Goal: Information Seeking & Learning: Learn about a topic

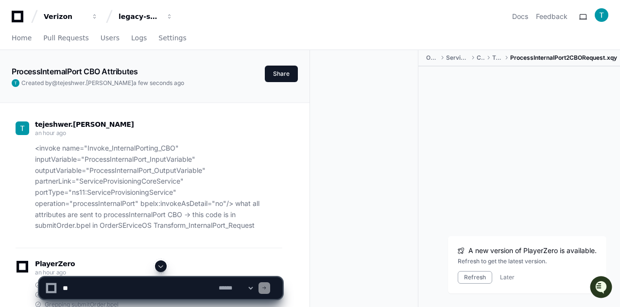
click at [467, 278] on button "Refresh" at bounding box center [474, 277] width 34 height 13
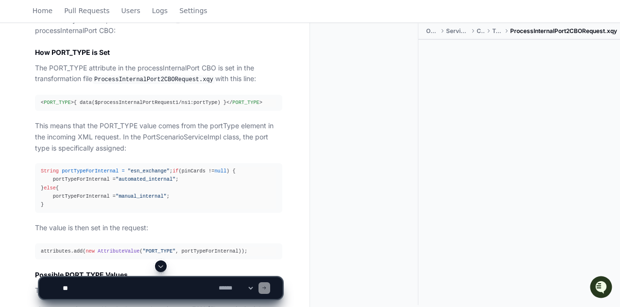
scroll to position [1942, 0]
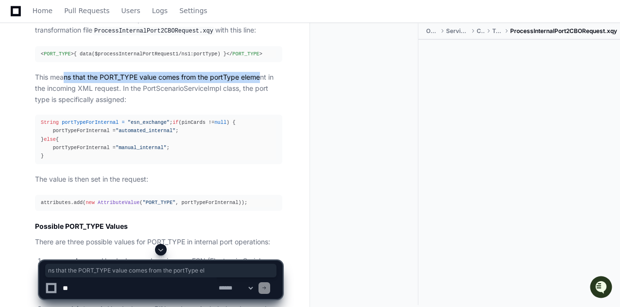
drag, startPoint x: 64, startPoint y: 74, endPoint x: 262, endPoint y: 73, distance: 198.6
click at [262, 73] on p "This means that the PORT_TYPE value comes from the portType element in the inco…" at bounding box center [158, 88] width 247 height 33
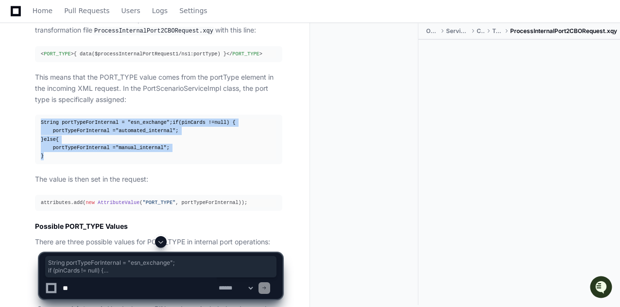
drag, startPoint x: 40, startPoint y: 119, endPoint x: 52, endPoint y: 159, distance: 41.3
click at [52, 159] on pre "String portTypeForInternal = "esn_exchange" ; if (pinCards != null ) { portType…" at bounding box center [158, 140] width 247 height 50
copy div "String portTypeForInternal = "esn_exchange" ; if (pinCards != null ) { portType…"
click at [94, 288] on textarea at bounding box center [139, 287] width 156 height 21
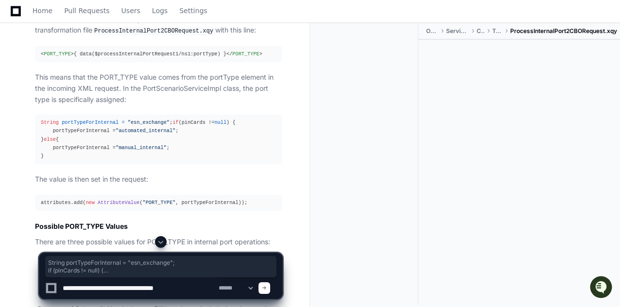
type textarea "**********"
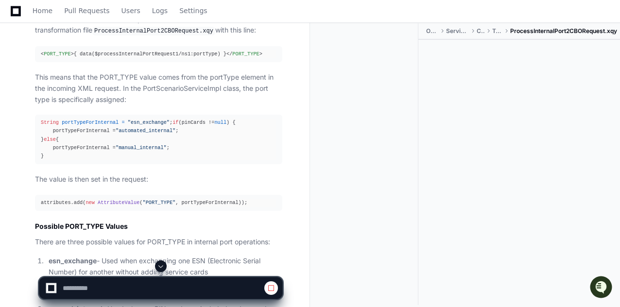
scroll to position [1894, 0]
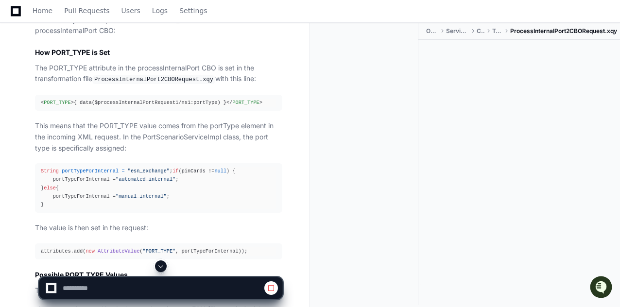
click at [152, 77] on code "ProcessInternalPort2CBORequest.xqy" at bounding box center [153, 79] width 123 height 9
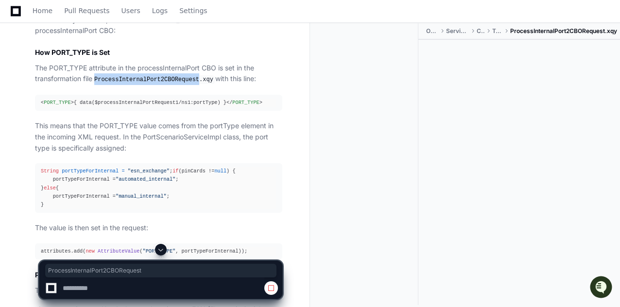
copy code "ProcessInternalPort2CBORequest"
drag, startPoint x: 205, startPoint y: 75, endPoint x: 97, endPoint y: 77, distance: 107.8
click at [97, 77] on code "ProcessInternalPort2CBORequest.xqy" at bounding box center [153, 79] width 123 height 9
copy code "ProcessInternalPort2CBORequest.xqy"
click at [188, 99] on div "< PORT_TYPE > { data($processInternalPortRequest1/ns1:portType) } </ PORT_TYPE >" at bounding box center [158, 103] width 235 height 8
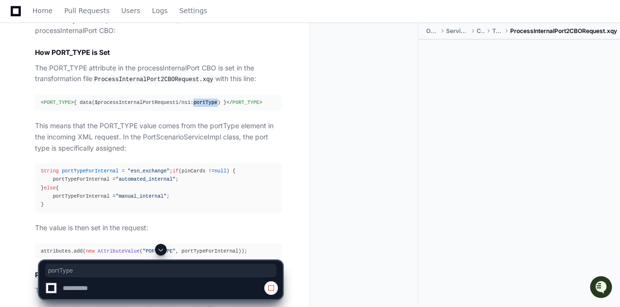
click at [188, 99] on div "< PORT_TYPE > { data($processInternalPortRequest1/ns1:portType) } </ PORT_TYPE >" at bounding box center [158, 103] width 235 height 8
copy div "portType"
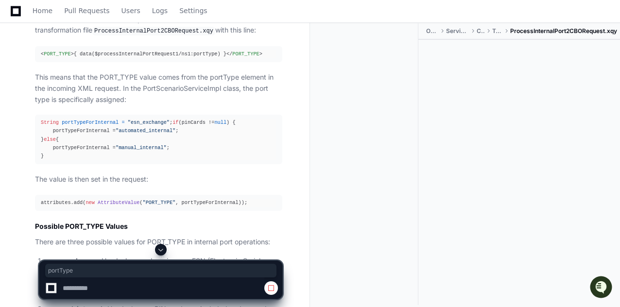
scroll to position [1991, 0]
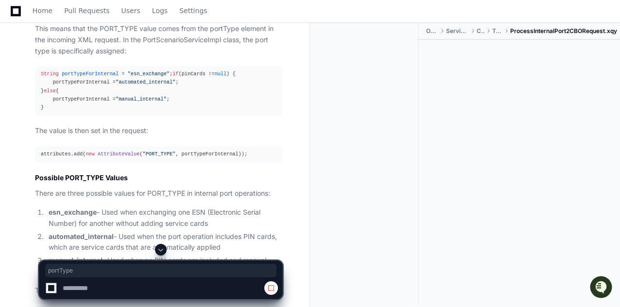
click at [94, 195] on p "There are three possible values for PORT_TYPE in internal port operations:" at bounding box center [158, 193] width 247 height 11
drag, startPoint x: 47, startPoint y: 159, endPoint x: 186, endPoint y: 160, distance: 139.4
click at [186, 158] on div "attributes.add( new AttributeValue ( "PORT_TYPE" , portTypeForInternal));" at bounding box center [158, 154] width 235 height 8
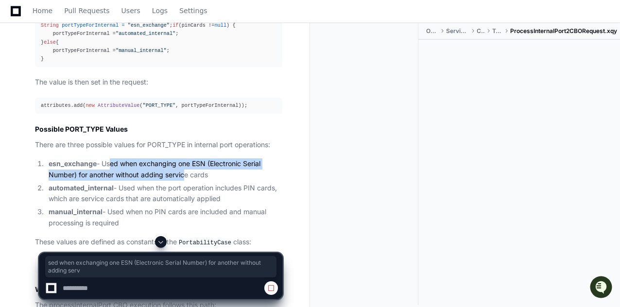
drag, startPoint x: 108, startPoint y: 168, endPoint x: 182, endPoint y: 181, distance: 74.9
click at [182, 181] on li "esn_exchange - Used when exchanging one ESN (Electronic Serial Number) for anot…" at bounding box center [164, 169] width 236 height 22
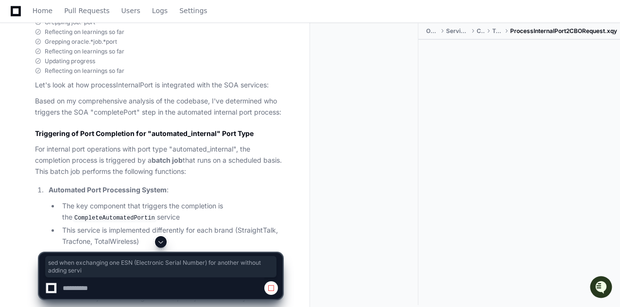
scroll to position [6166, 0]
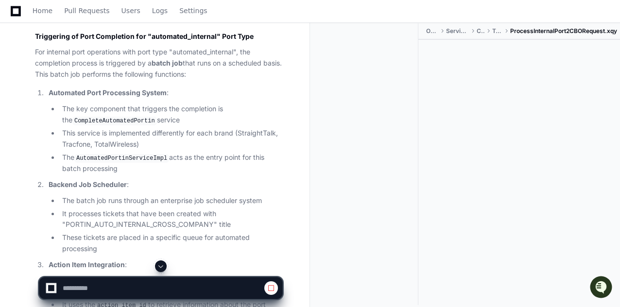
click at [131, 162] on code "AutomatedPortinServiceImpl" at bounding box center [121, 158] width 95 height 9
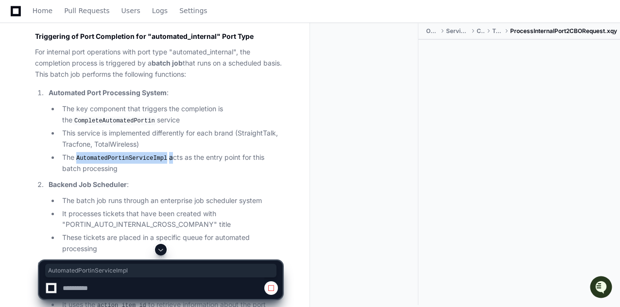
click at [131, 162] on code "AutomatedPortinServiceImpl" at bounding box center [121, 158] width 95 height 9
copy li "AutomatedPortinServiceImpl"
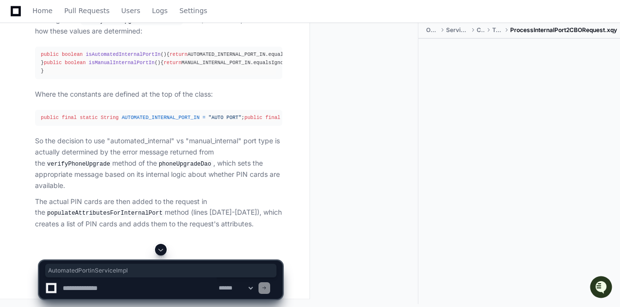
scroll to position [10196, 0]
drag, startPoint x: 68, startPoint y: 71, endPoint x: 196, endPoint y: 75, distance: 127.8
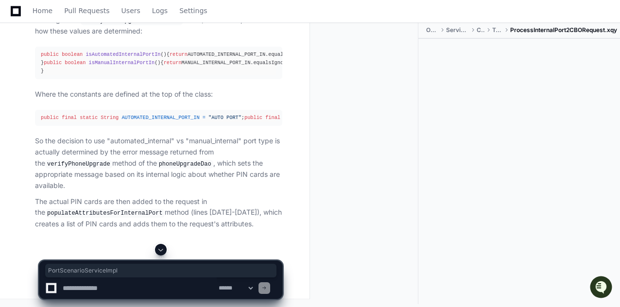
copy code "PortScenarioServiceImpl"
click at [113, 289] on textarea at bounding box center [139, 287] width 156 height 21
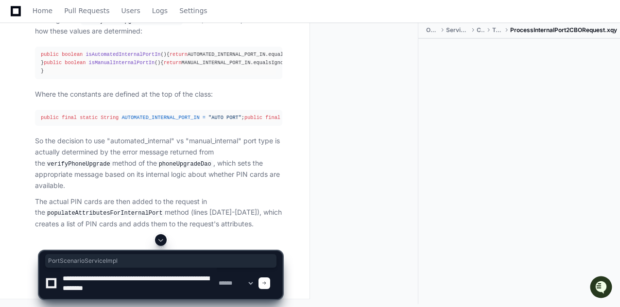
paste textarea "**********"
type textarea "**********"
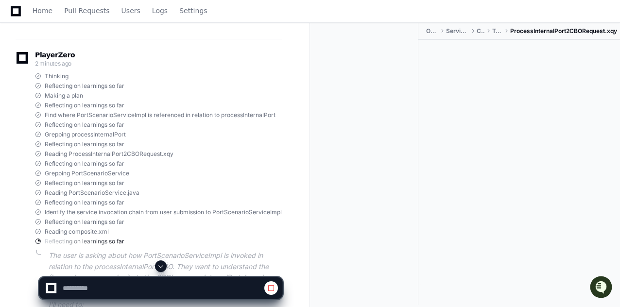
scroll to position [10189, 0]
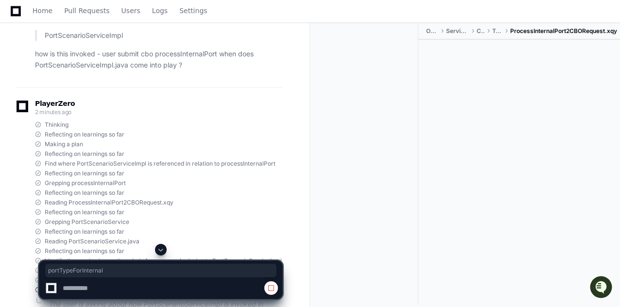
copy div "portTypeForInternal"
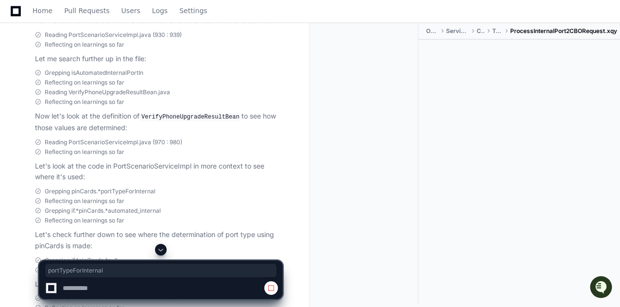
scroll to position [9274, 0]
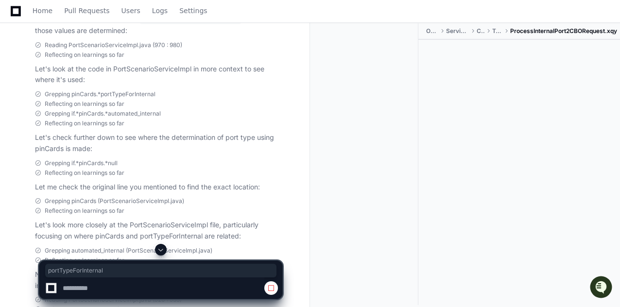
copy p "pinCards"
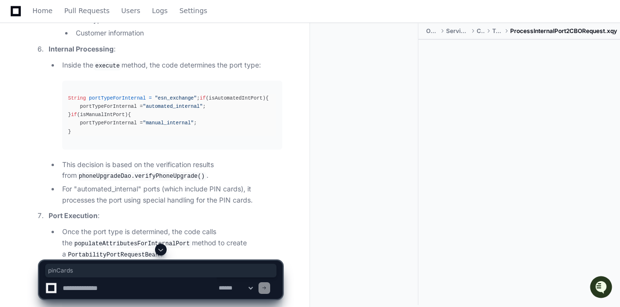
scroll to position [11239, 0]
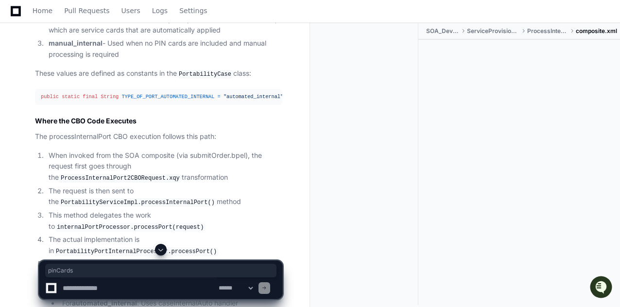
scroll to position [2111, 0]
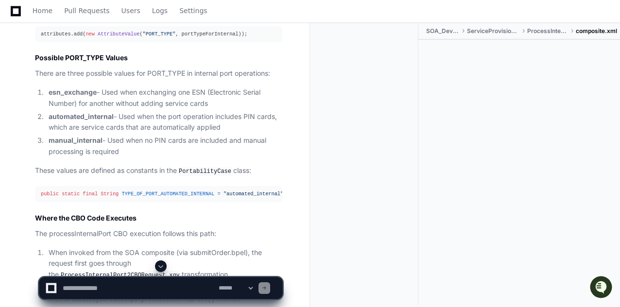
click at [165, 197] on span "TYPE_OF_PORT_AUTOMATED_INTERNAL" at bounding box center [167, 194] width 93 height 6
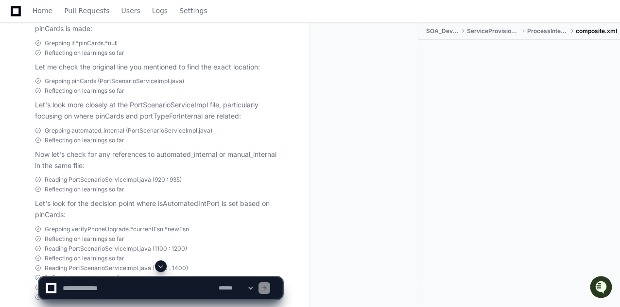
scroll to position [9297, 0]
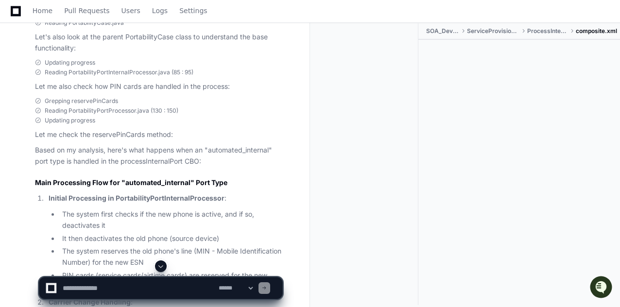
scroll to position [1916, 0]
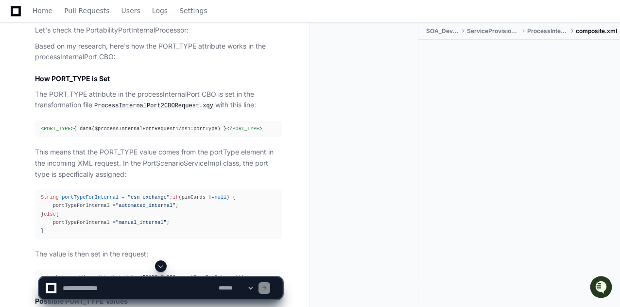
click at [190, 160] on p "This means that the PORT_TYPE value comes from the portType element in the inco…" at bounding box center [158, 163] width 247 height 33
click at [169, 101] on code "ProcessInternalPort2CBORequest.xqy" at bounding box center [153, 105] width 123 height 9
click at [191, 127] on div "< PORT_TYPE > { data($processInternalPortRequest1/ns1:portType) } </ PORT_TYPE >" at bounding box center [158, 129] width 235 height 8
click at [232, 126] on span "PORT_TYPE" at bounding box center [245, 129] width 27 height 6
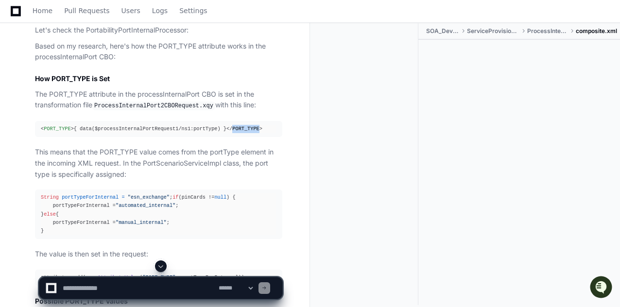
click at [232, 126] on span "PORT_TYPE" at bounding box center [245, 129] width 27 height 6
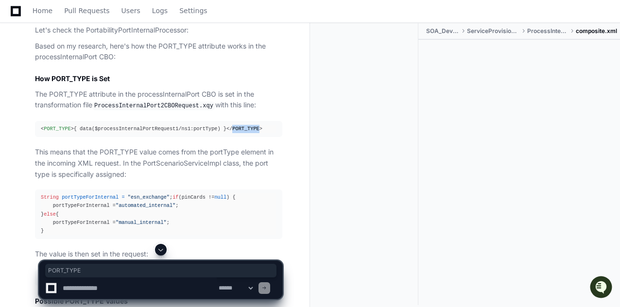
copy span "PORT_TYPE"
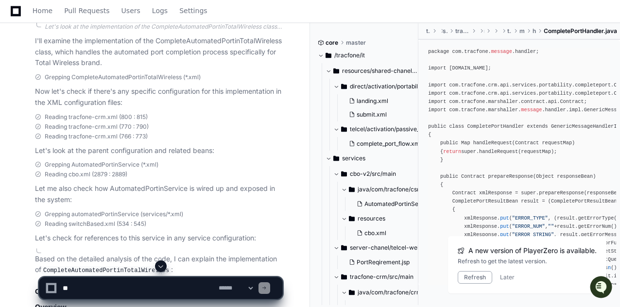
click at [25, 180] on div "Grepping AutomatedPortinService (*.xml) Reading cbo.xml (2879 : 2889) Let me al…" at bounding box center [149, 183] width 267 height 45
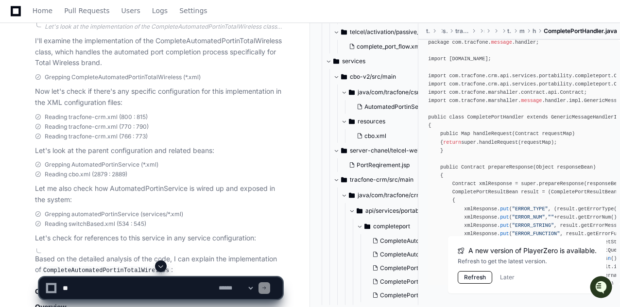
click at [472, 276] on button "Refresh" at bounding box center [474, 277] width 34 height 13
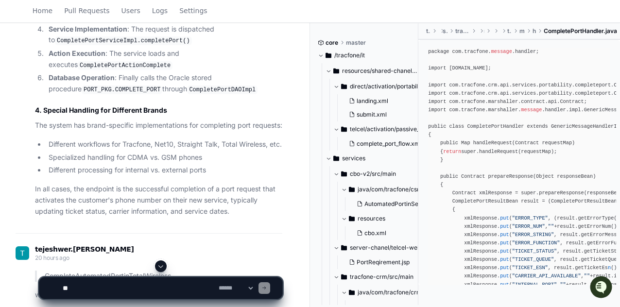
scroll to position [2331, 0]
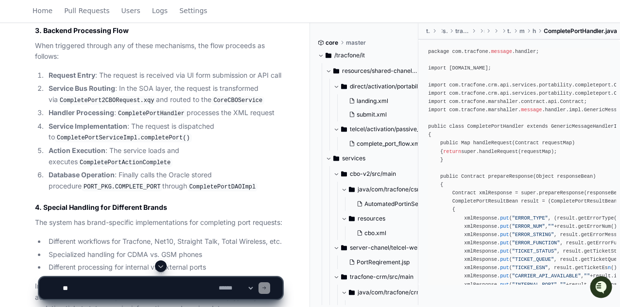
click at [97, 134] on code "CompletePortServiceImpl.completePort()" at bounding box center [123, 138] width 137 height 9
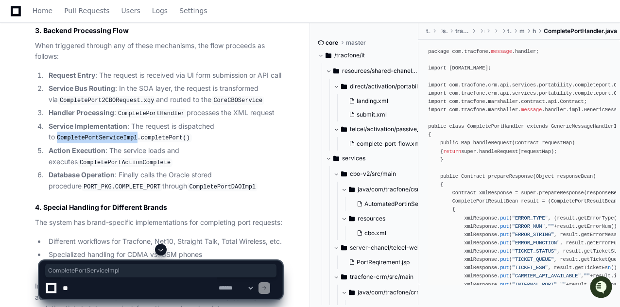
scroll to position [2379, 0]
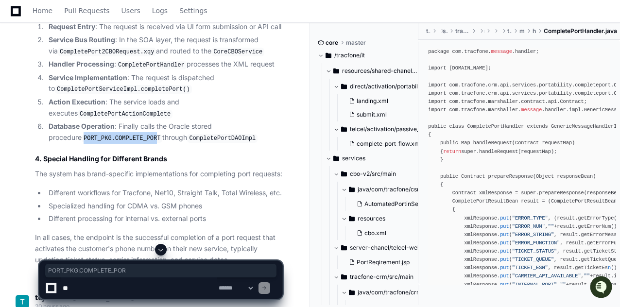
drag, startPoint x: 50, startPoint y: 113, endPoint x: 118, endPoint y: 115, distance: 67.5
click at [118, 134] on code "PORT_PKG.COMPLETE_PORT" at bounding box center [122, 138] width 81 height 9
copy code "PORT_PKG.COMPLETE_POR"
click at [74, 168] on p "The system has brand-specific implementations for completing port requests:" at bounding box center [158, 173] width 247 height 11
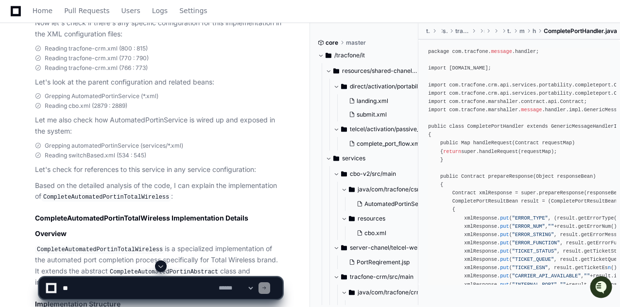
scroll to position [2797, 0]
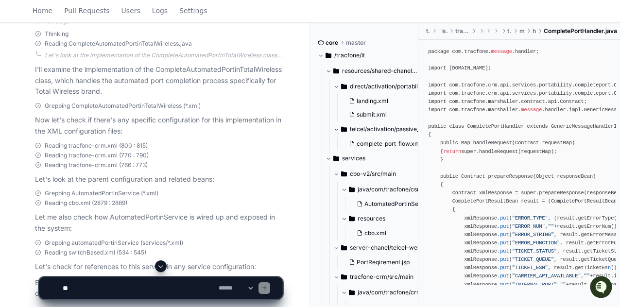
scroll to position [2700, 0]
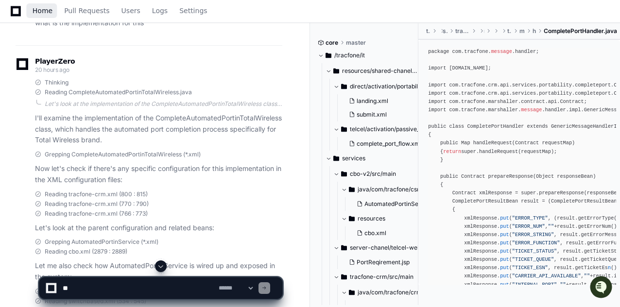
click at [43, 8] on span "Home" at bounding box center [43, 11] width 20 height 6
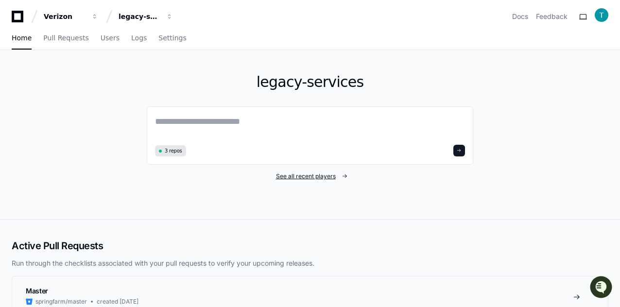
click at [308, 177] on span "See all recent players" at bounding box center [306, 176] width 60 height 8
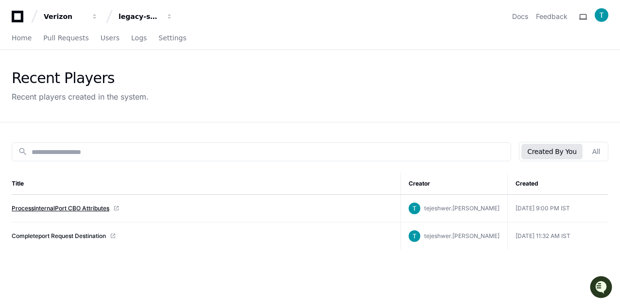
click at [49, 208] on link "ProcessInternalPort CBO Attributes" at bounding box center [61, 208] width 98 height 8
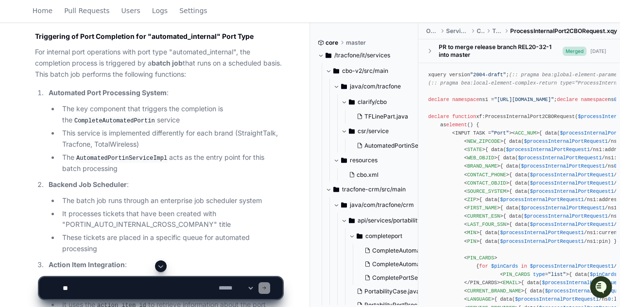
scroll to position [6215, 0]
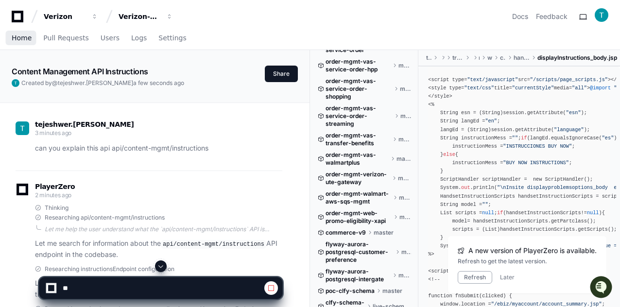
click at [20, 37] on span "Home" at bounding box center [22, 38] width 20 height 6
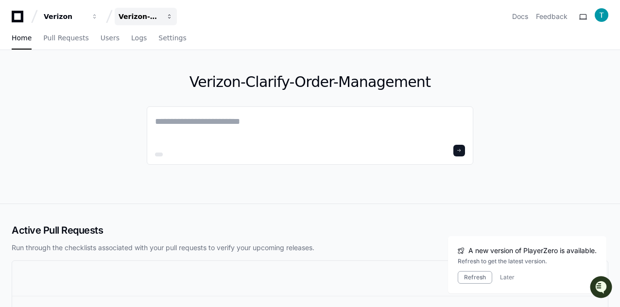
click at [85, 17] on div "Verizon-Clarify-Order-Management" at bounding box center [65, 17] width 42 height 10
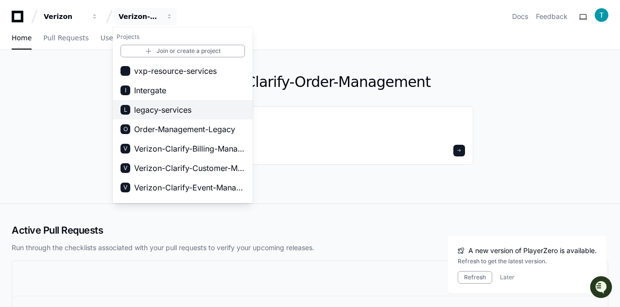
click at [152, 112] on span "legacy-services" at bounding box center [162, 110] width 57 height 12
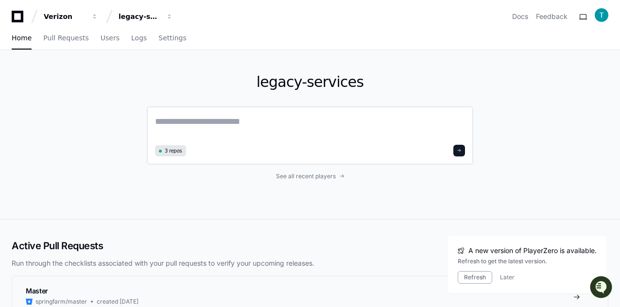
click at [216, 125] on textarea at bounding box center [310, 128] width 310 height 27
paste textarea "**********"
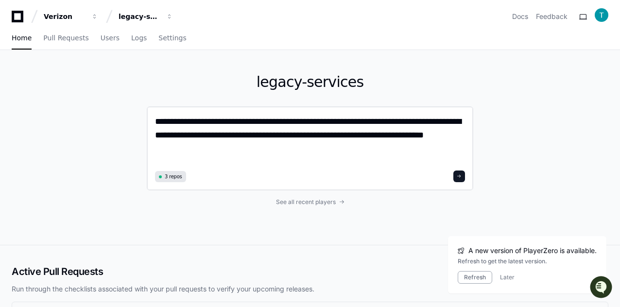
type textarea "**********"
click at [458, 178] on span at bounding box center [458, 176] width 5 height 5
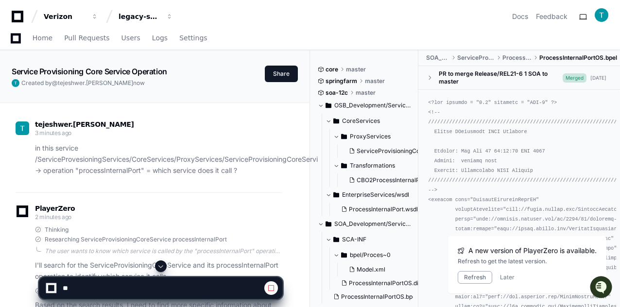
scroll to position [146, 0]
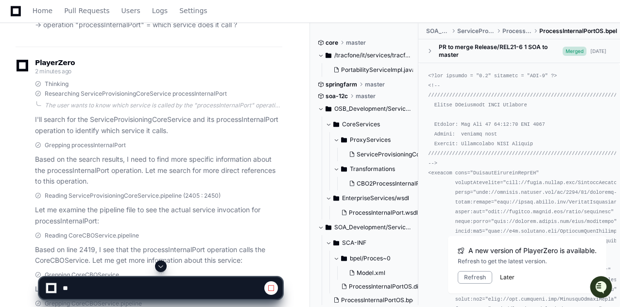
click at [502, 278] on button "Later" at bounding box center [507, 277] width 15 height 8
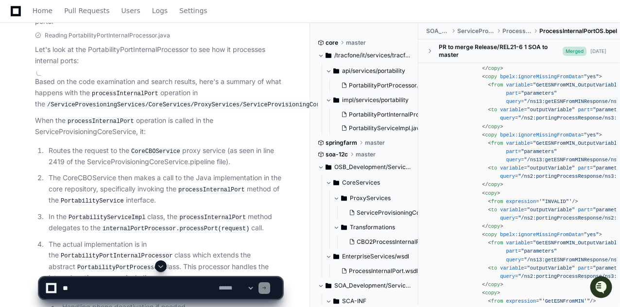
scroll to position [821, 0]
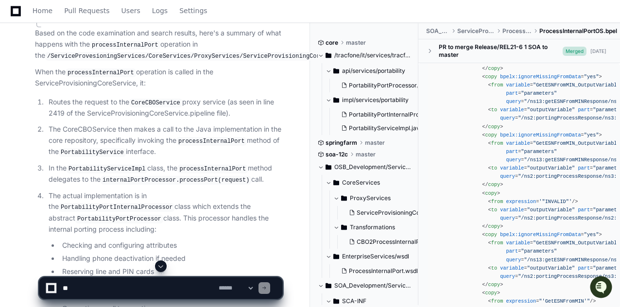
click at [107, 173] on code "PortabilityServiceImpl" at bounding box center [107, 169] width 81 height 9
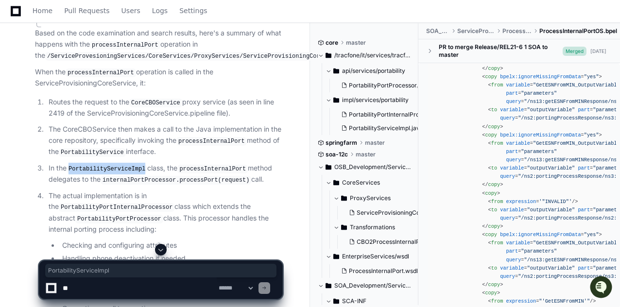
copy code "PortabilityServiceImpl"
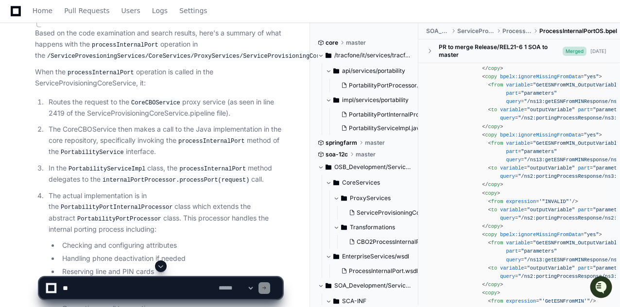
click at [145, 151] on p "The CoreCBOService then makes a call to the Java implementation in the core rep…" at bounding box center [166, 141] width 234 height 34
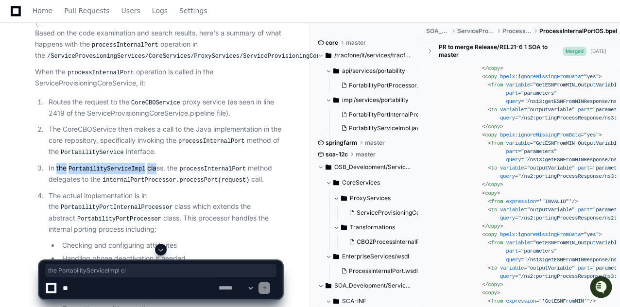
drag, startPoint x: 56, startPoint y: 176, endPoint x: 150, endPoint y: 176, distance: 93.7
click at [150, 176] on p "In the PortabilityServiceImpl class, the processInternalPort method delegates t…" at bounding box center [166, 174] width 234 height 23
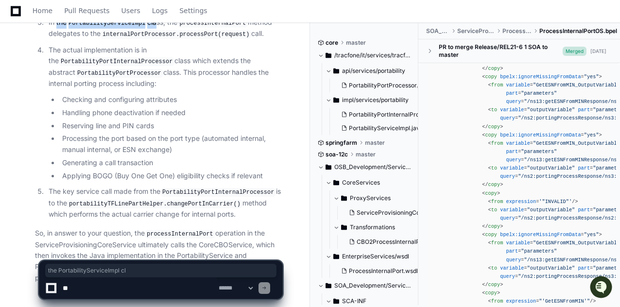
scroll to position [1015, 0]
